Goal: Information Seeking & Learning: Find specific fact

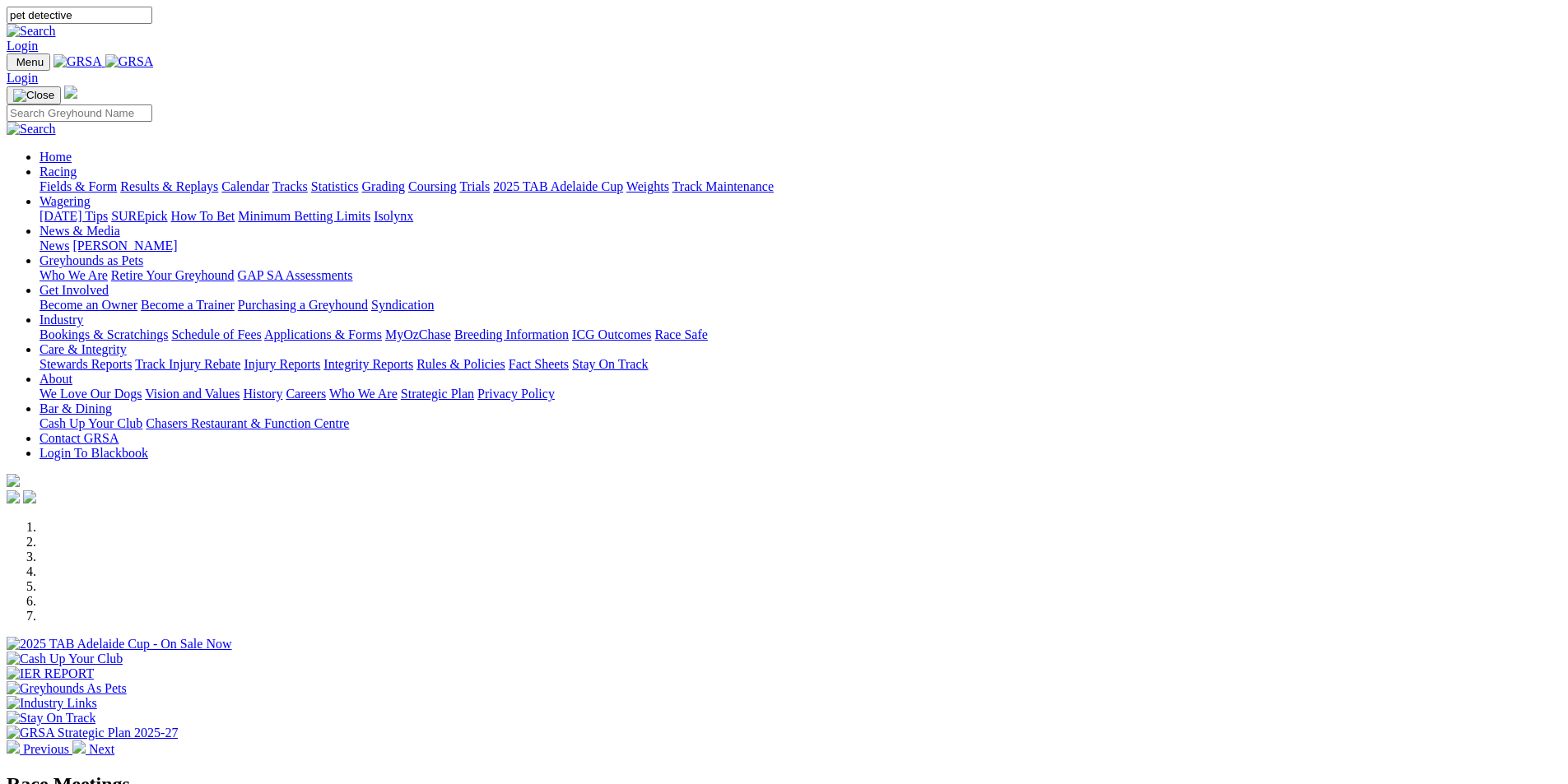
type input "pet detective"
click at [56, 24] on img at bounding box center [31, 31] width 49 height 14
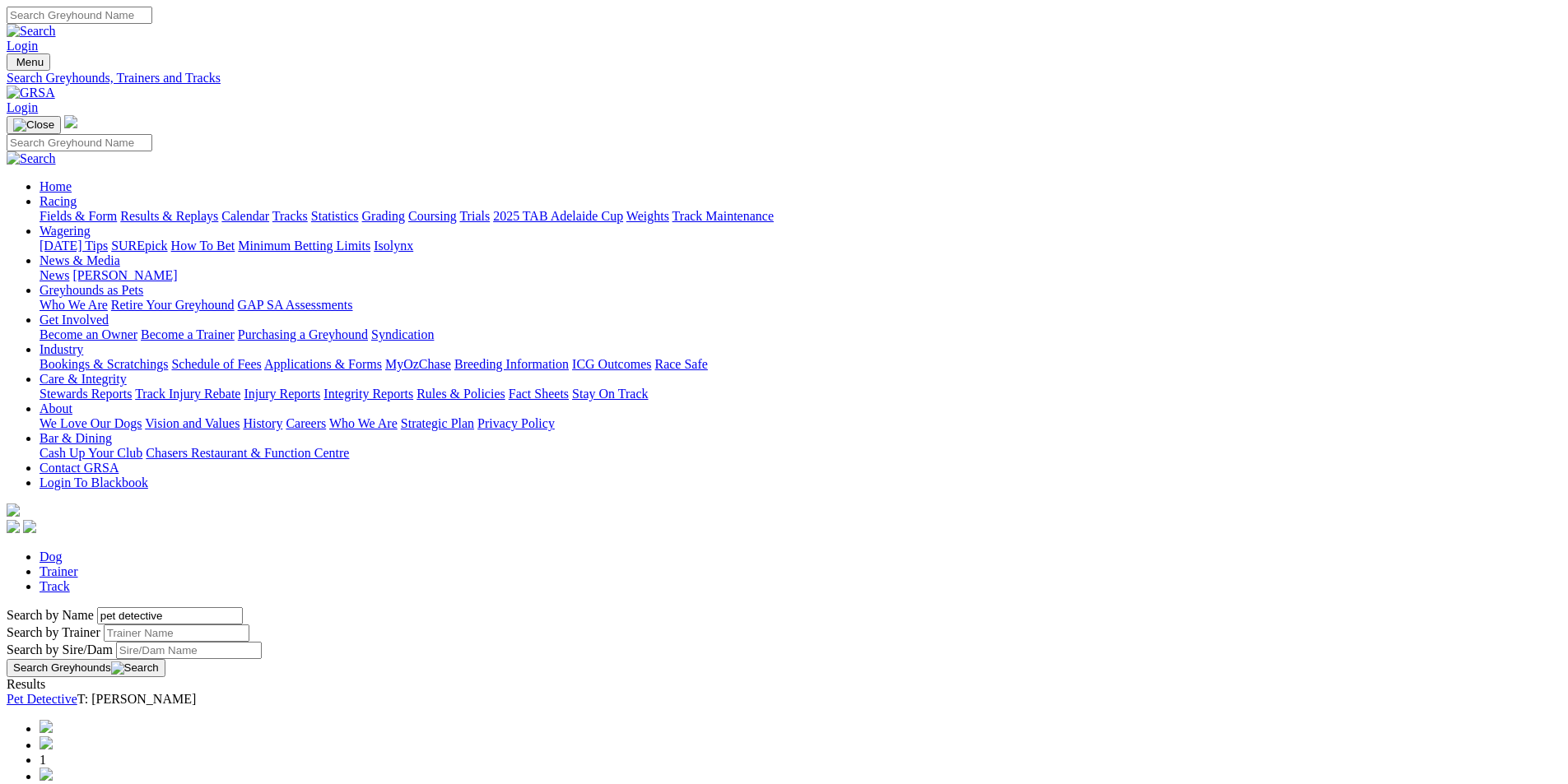
click at [165, 659] on button "Search Greyhounds" at bounding box center [86, 668] width 159 height 18
click at [77, 692] on link "Pet Detective" at bounding box center [42, 698] width 71 height 14
